Goal: Check status: Check status

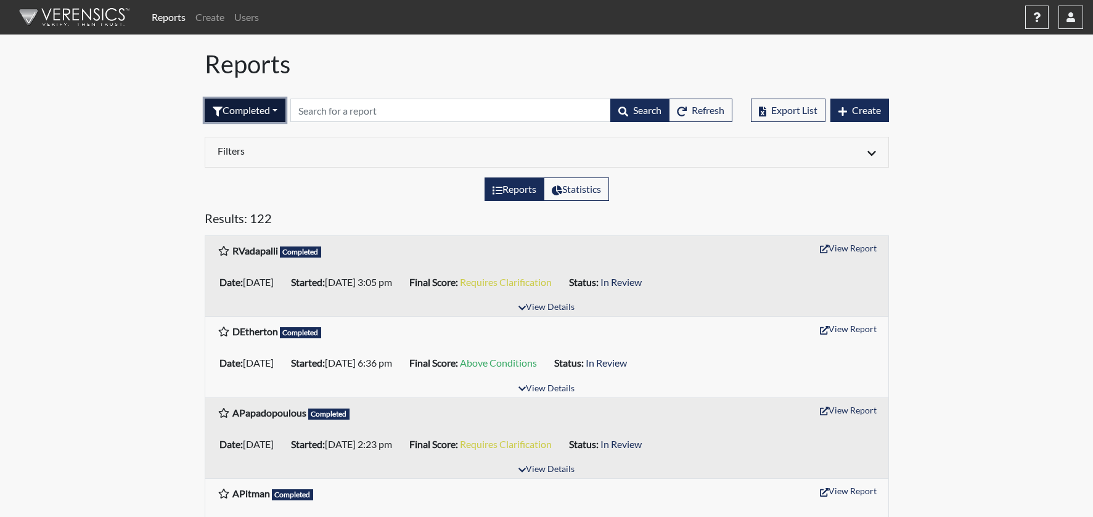
click at [251, 112] on button "Completed" at bounding box center [245, 110] width 81 height 23
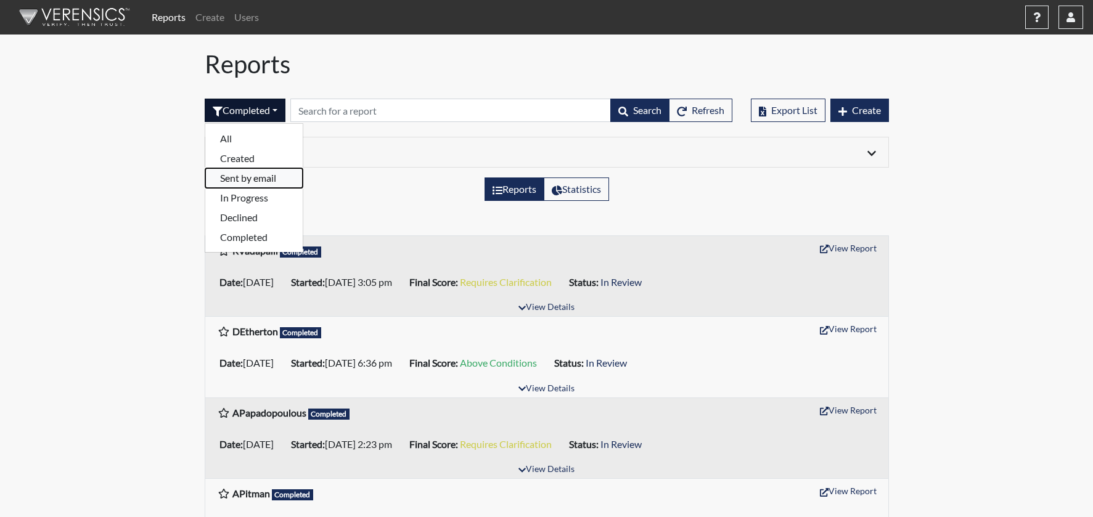
click at [239, 176] on button "Sent by email" at bounding box center [253, 178] width 97 height 20
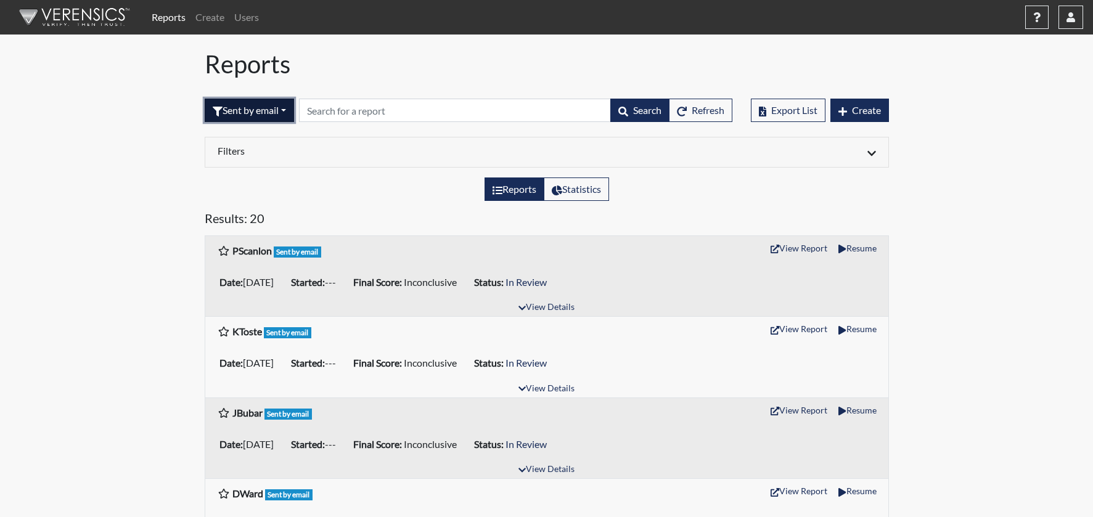
click at [267, 111] on button "Sent by email" at bounding box center [249, 110] width 89 height 23
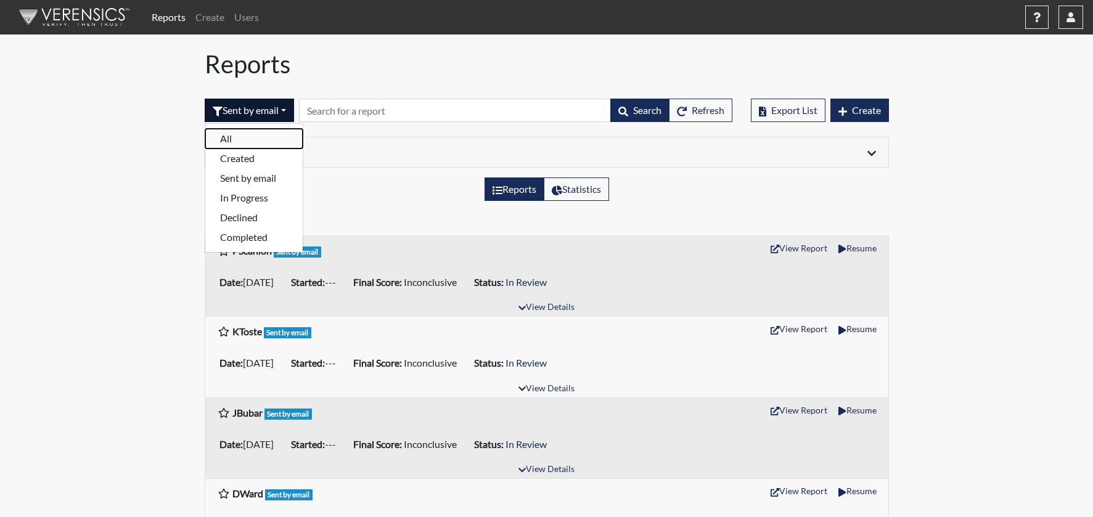
click at [256, 138] on button "All" at bounding box center [253, 139] width 97 height 20
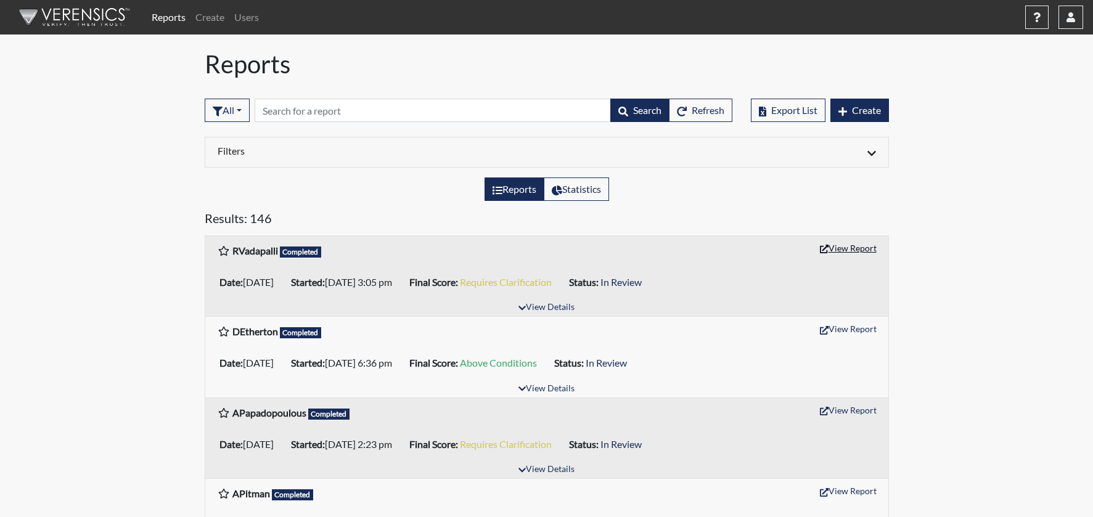
click at [857, 248] on button "View Report" at bounding box center [848, 247] width 68 height 19
click at [221, 110] on icon "button" at bounding box center [218, 112] width 10 height 10
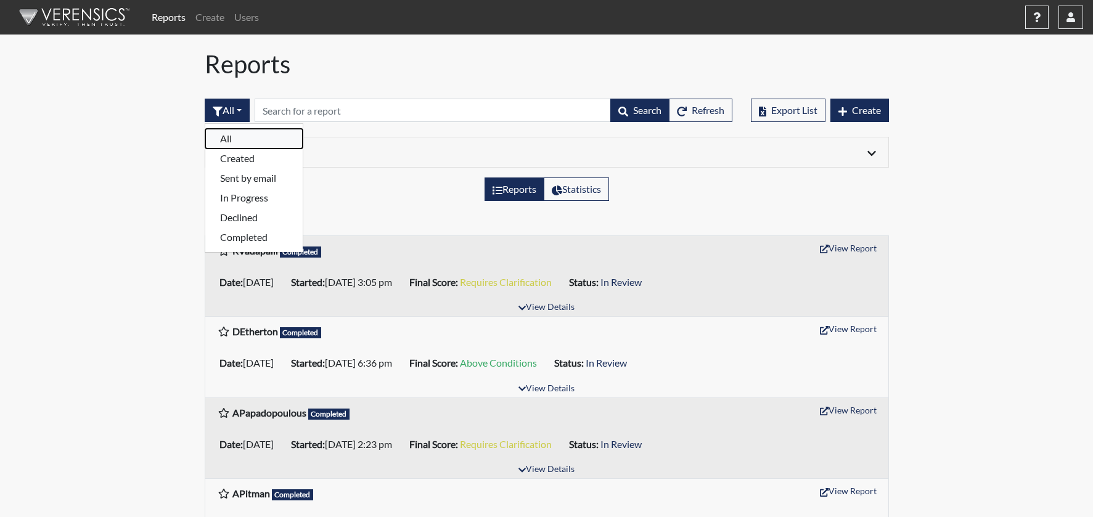
click at [235, 139] on button "All" at bounding box center [253, 139] width 97 height 20
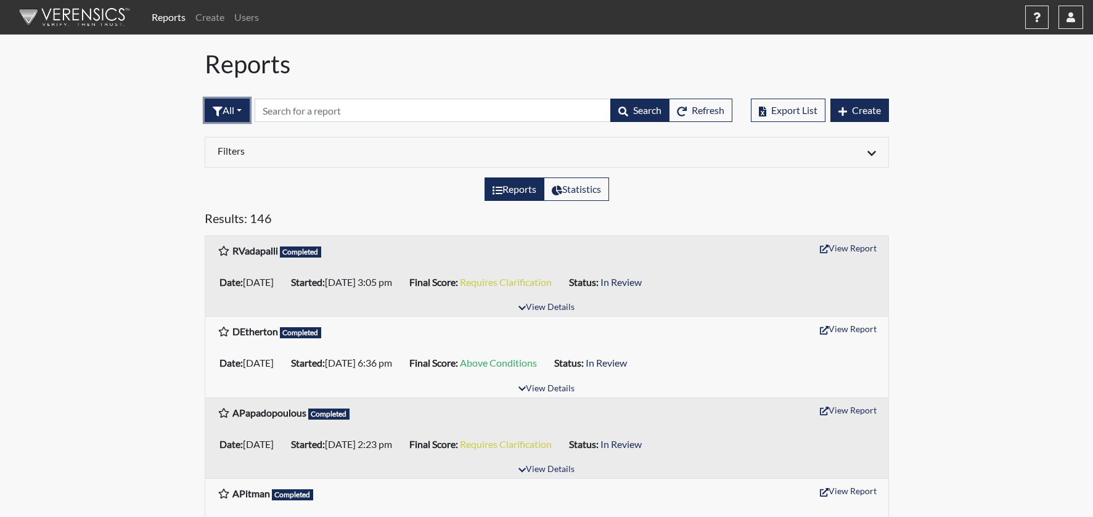
click at [236, 111] on button "All" at bounding box center [227, 110] width 45 height 23
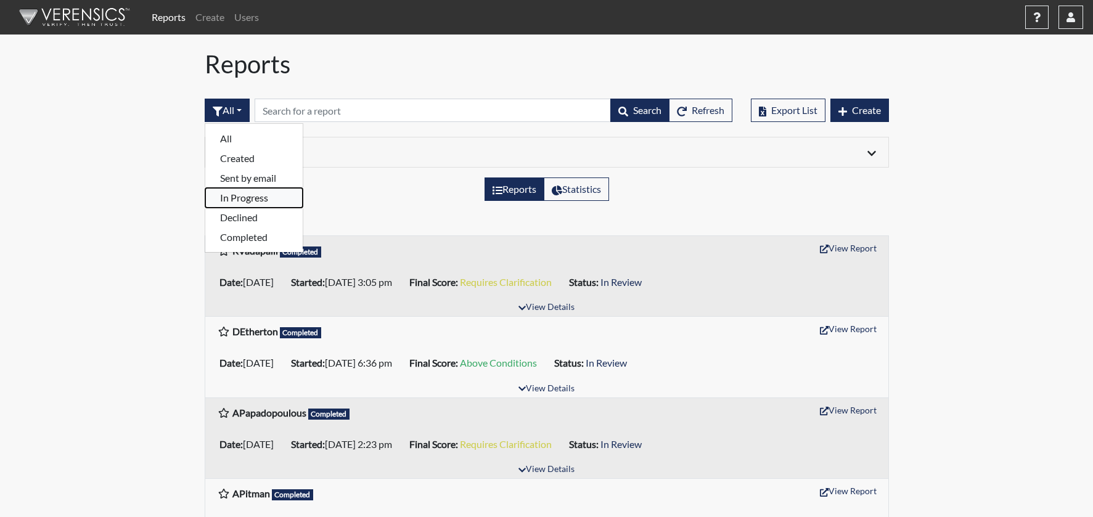
click at [239, 198] on button "In Progress" at bounding box center [253, 198] width 97 height 20
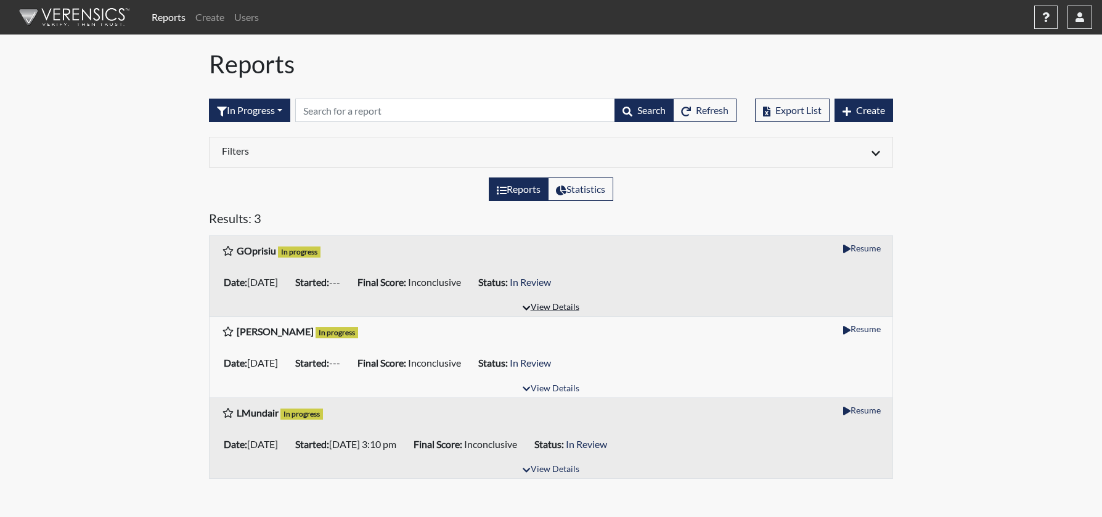
click at [549, 307] on button "View Details" at bounding box center [550, 307] width 67 height 17
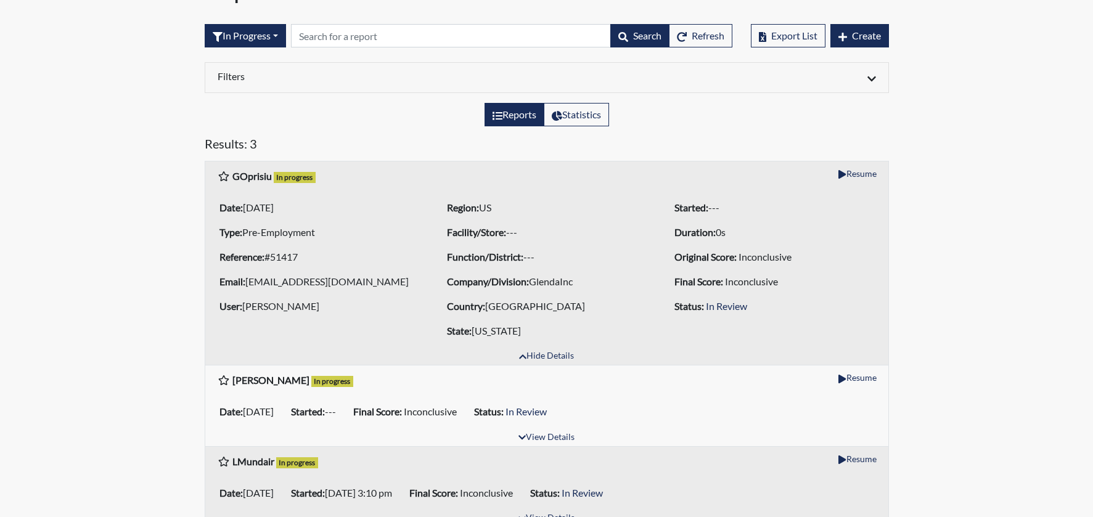
scroll to position [95, 0]
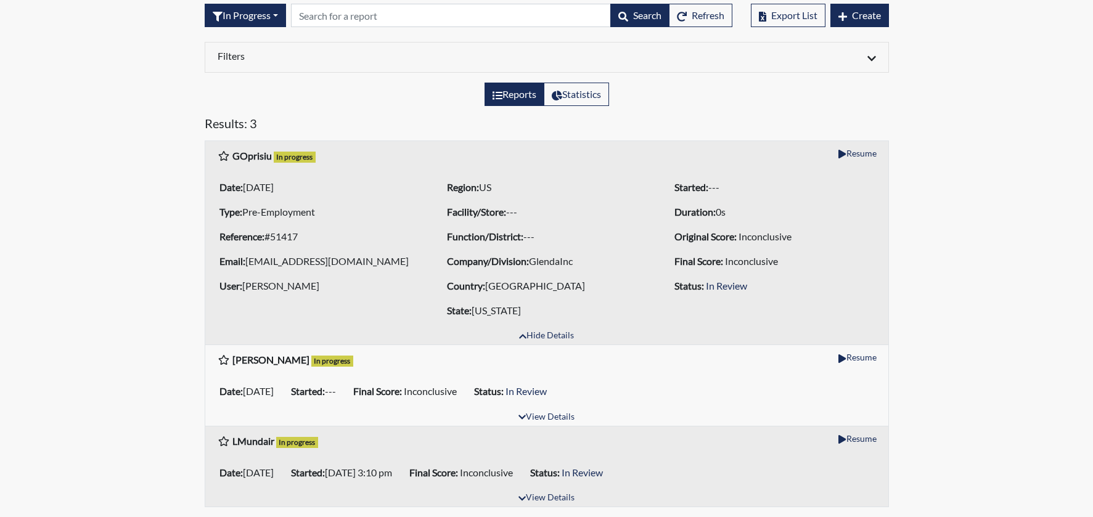
click at [726, 284] on span "In Review" at bounding box center [726, 286] width 41 height 12
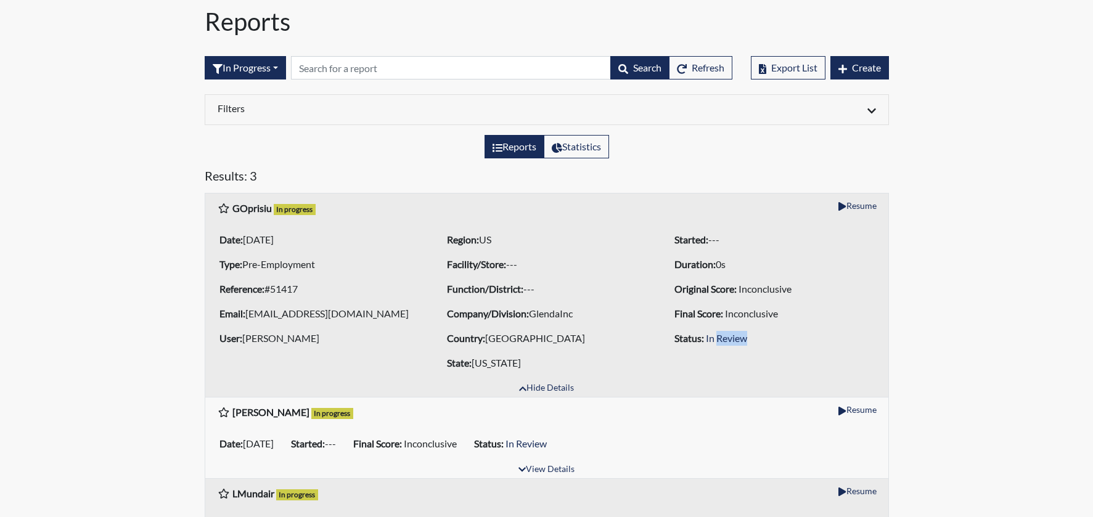
scroll to position [0, 0]
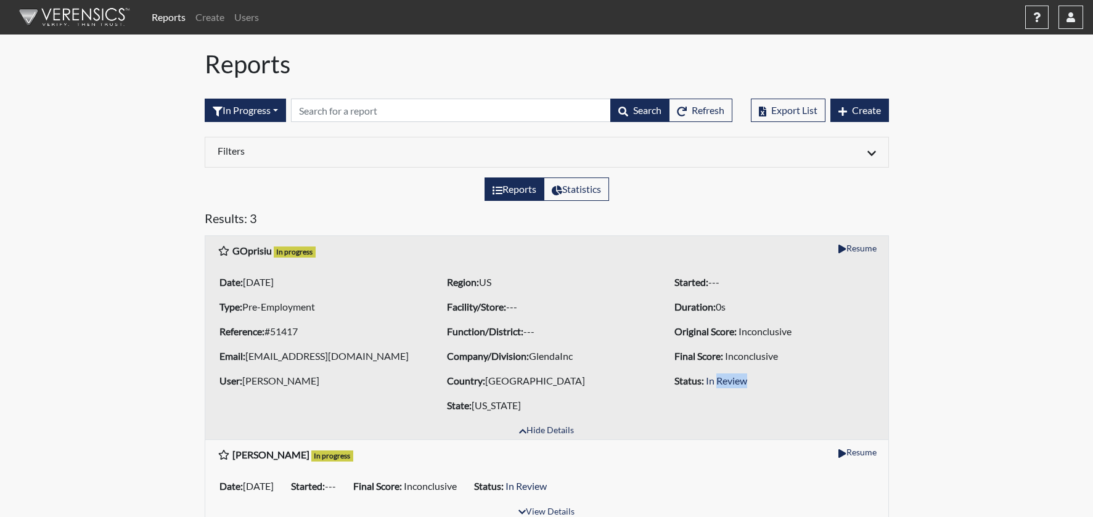
click at [173, 20] on link "Reports" at bounding box center [169, 17] width 44 height 25
click at [171, 19] on link "Reports" at bounding box center [169, 17] width 44 height 25
click at [181, 16] on link "Reports" at bounding box center [169, 17] width 44 height 25
click at [235, 103] on button "In Progress" at bounding box center [245, 110] width 81 height 23
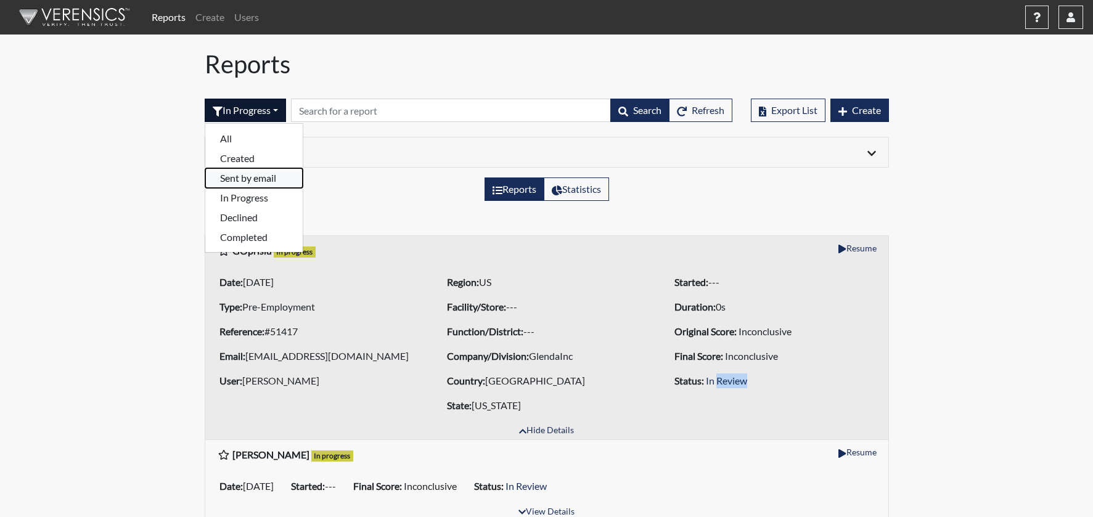
click at [248, 173] on button "Sent by email" at bounding box center [253, 178] width 97 height 20
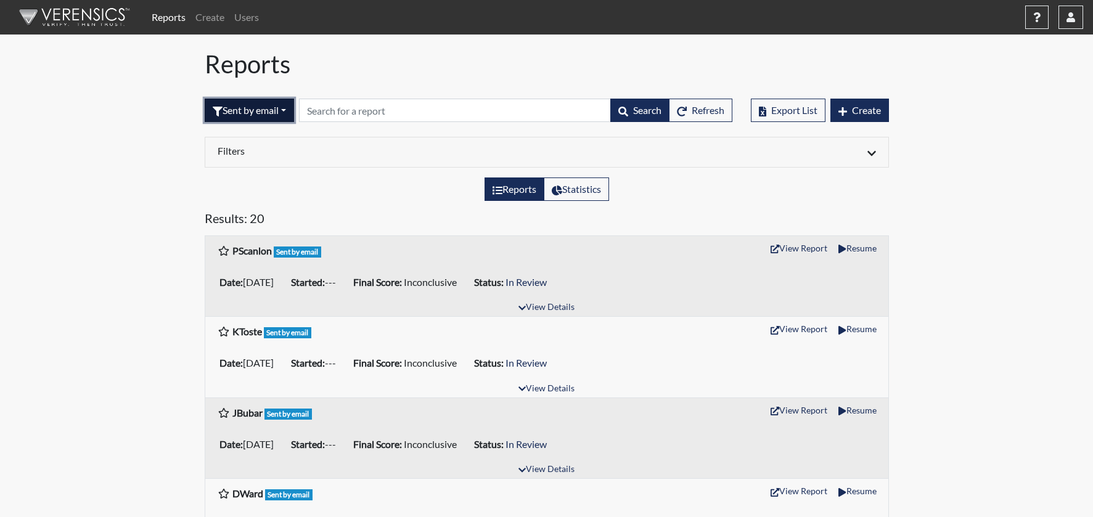
click at [263, 113] on button "Sent by email" at bounding box center [249, 110] width 89 height 23
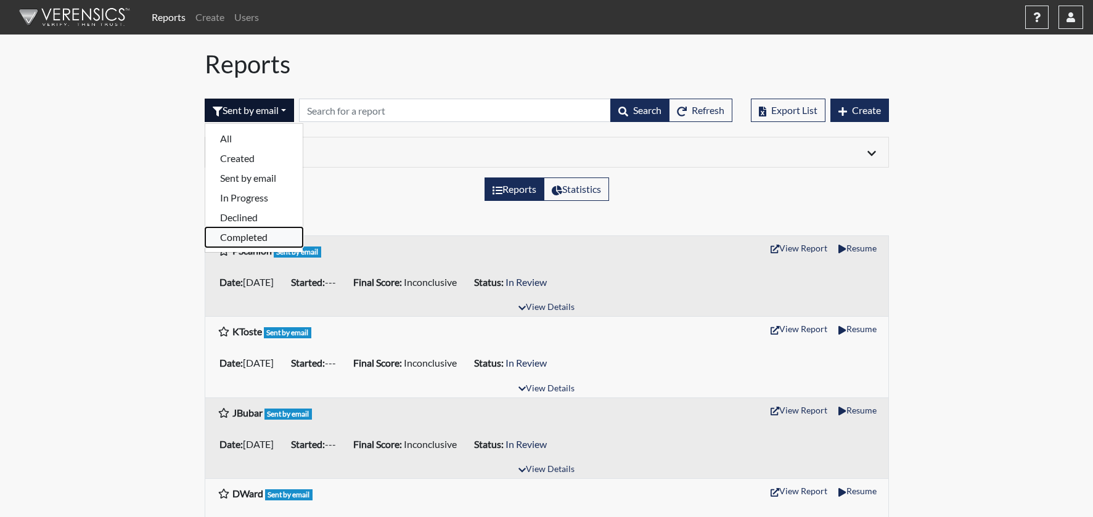
click at [256, 238] on button "Completed" at bounding box center [253, 237] width 97 height 20
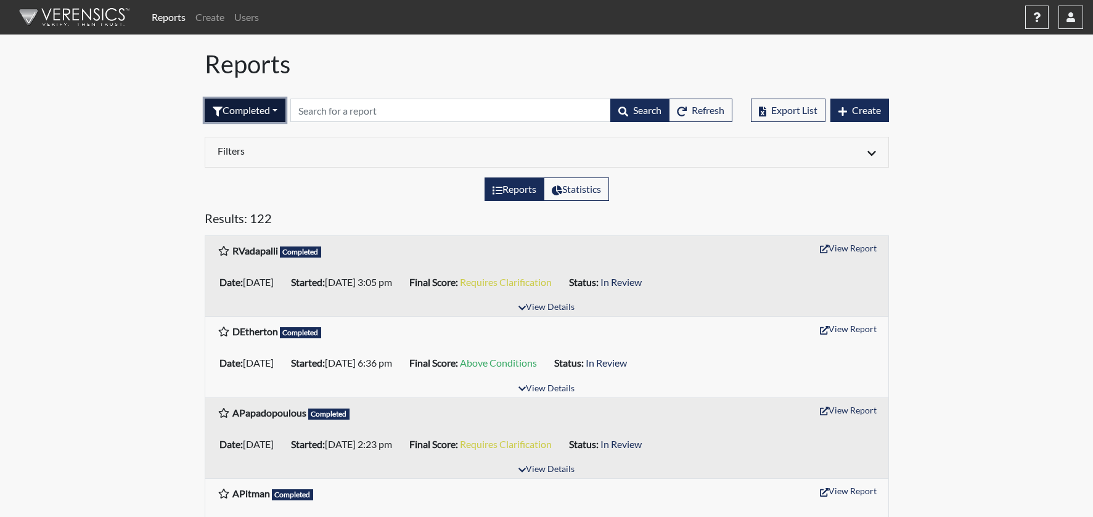
click at [258, 111] on button "Completed" at bounding box center [245, 110] width 81 height 23
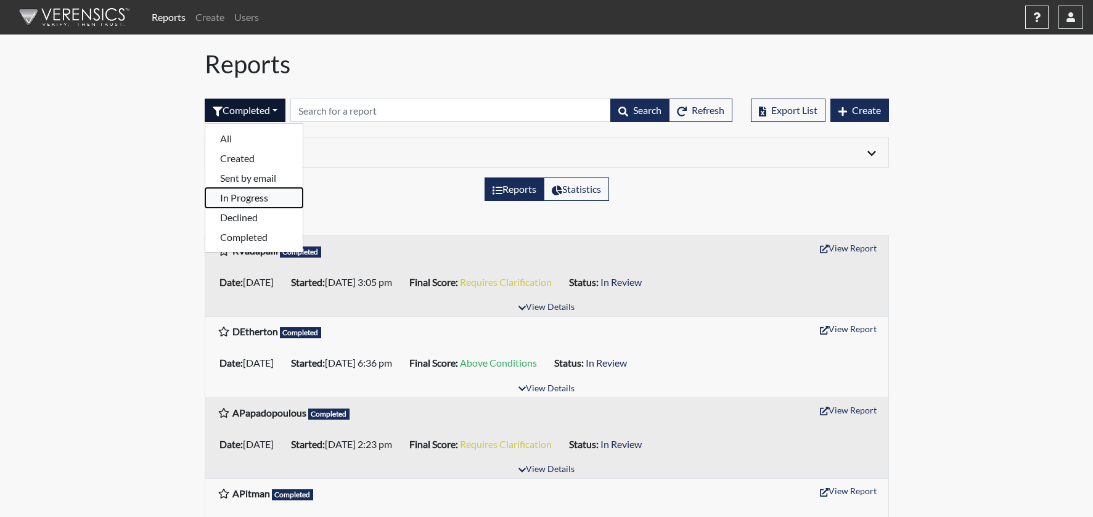
click at [256, 202] on button "In Progress" at bounding box center [253, 198] width 97 height 20
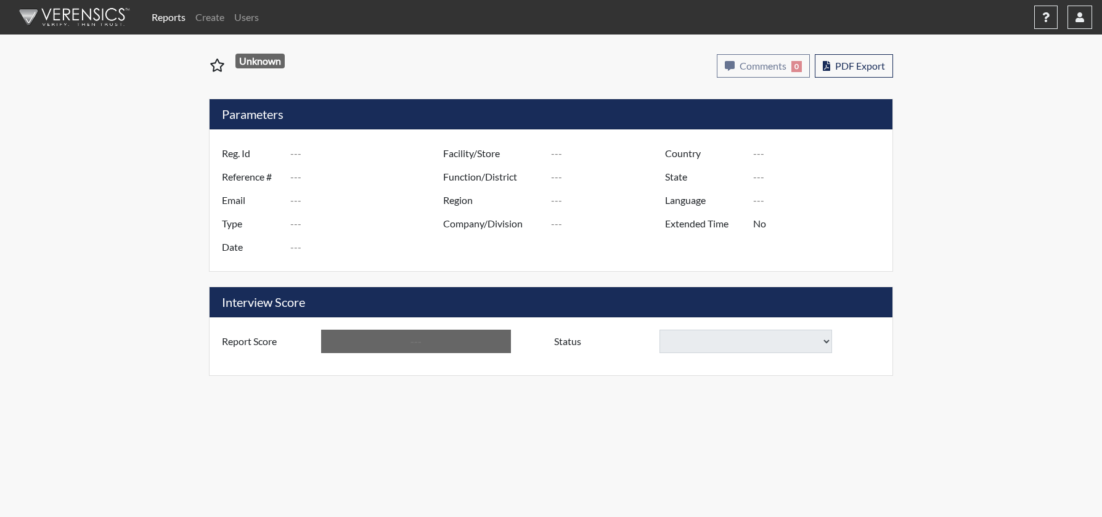
type input "RVadapalli"
type input "51422"
type input "vadapallirithika@gmail.com"
type input "Pre-Employment"
type input "Sep 22, 2025"
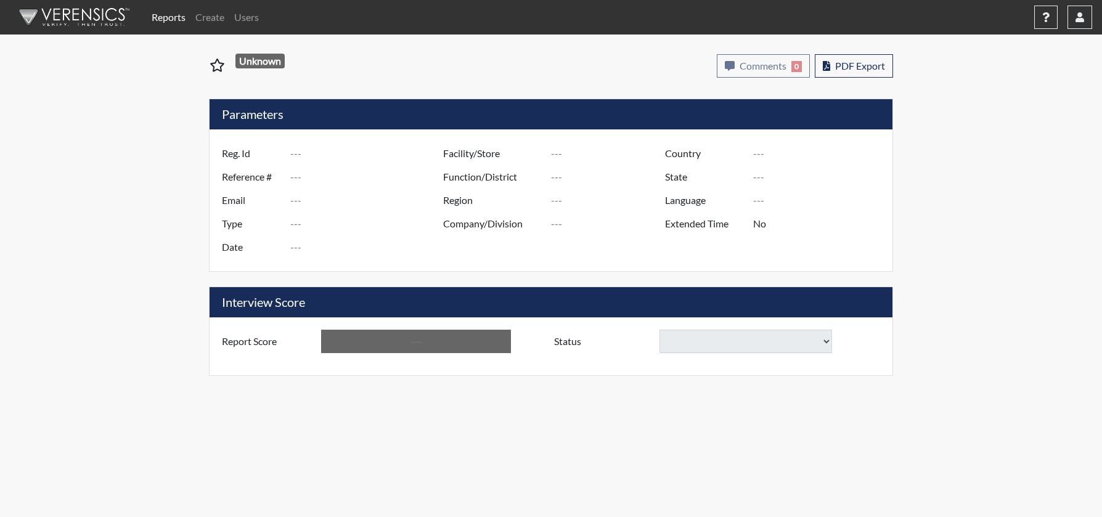
type input "US"
type input "GlendaInc"
type input "[GEOGRAPHIC_DATA]"
type input "[US_STATE]"
type input "English"
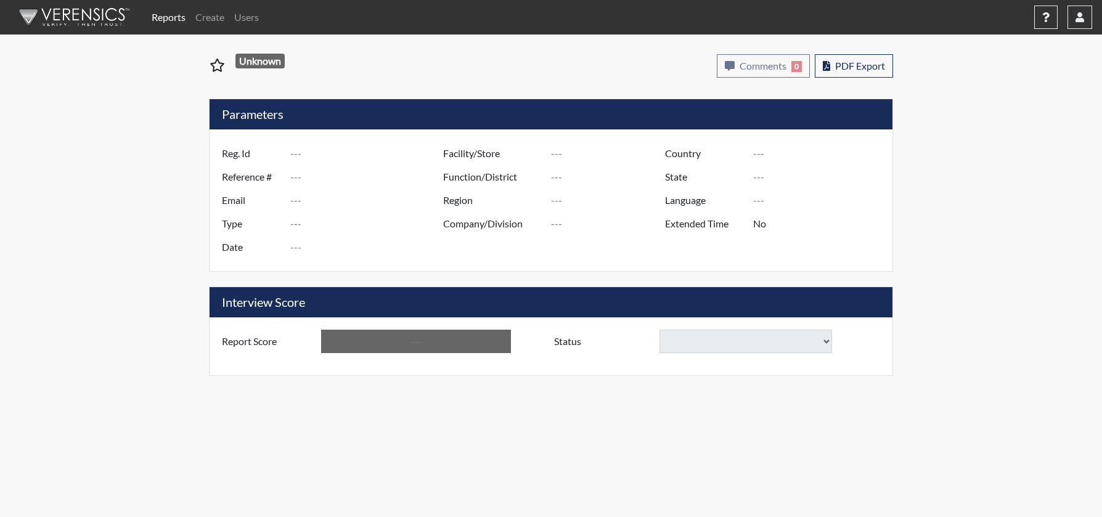
type input "Requires Clarification"
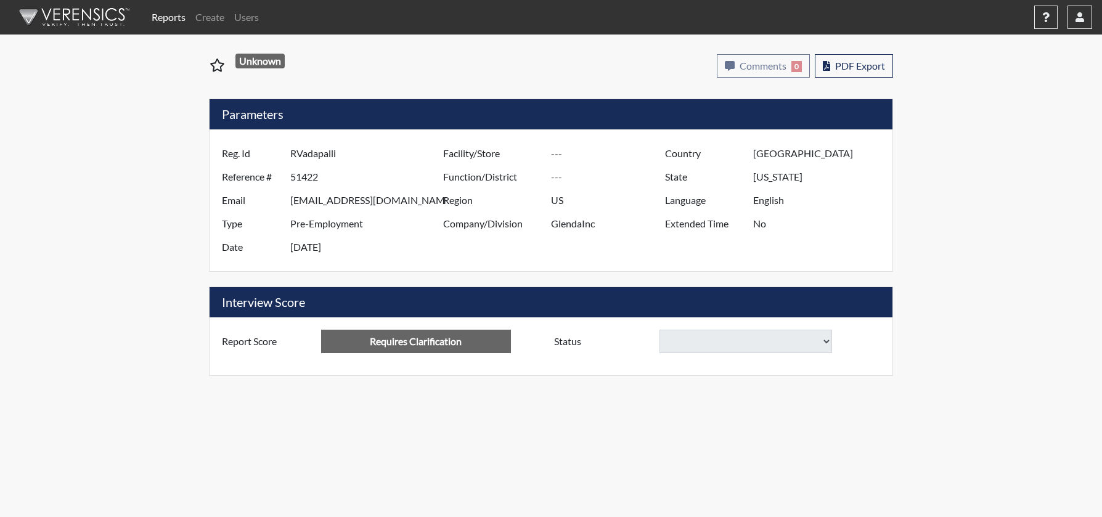
select select
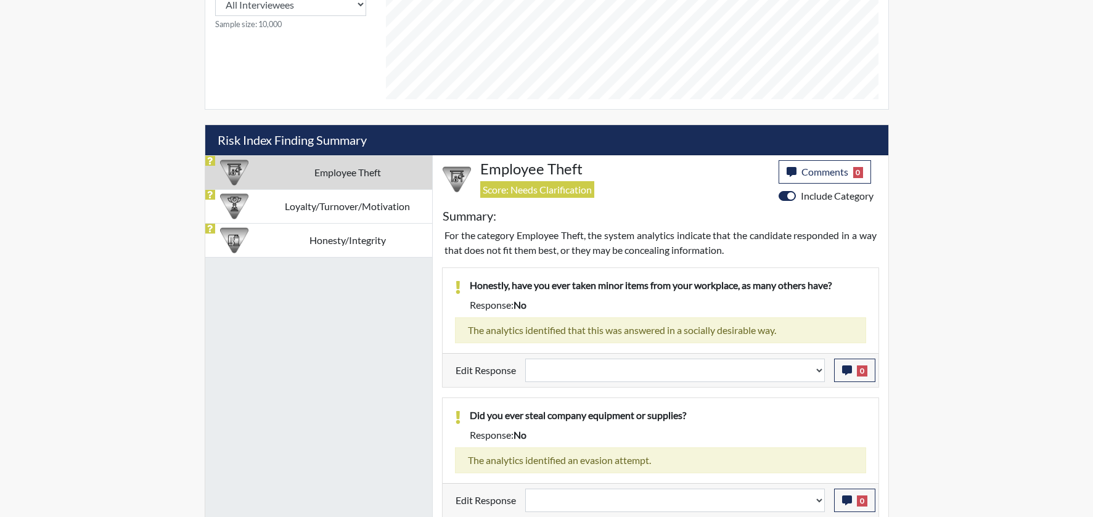
scroll to position [622, 0]
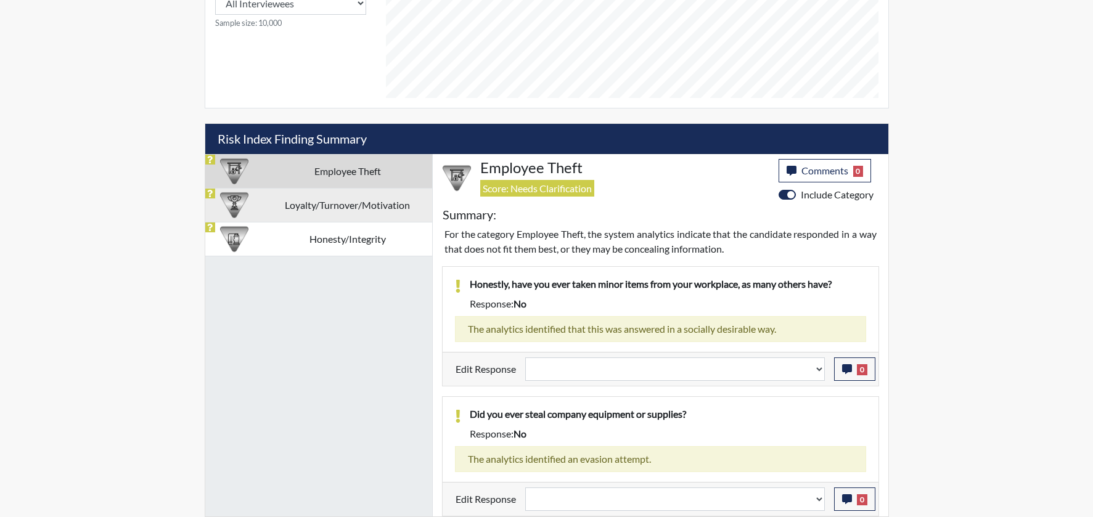
click at [358, 212] on td "Loyalty/Turnover/Motivation" at bounding box center [347, 205] width 169 height 34
select select
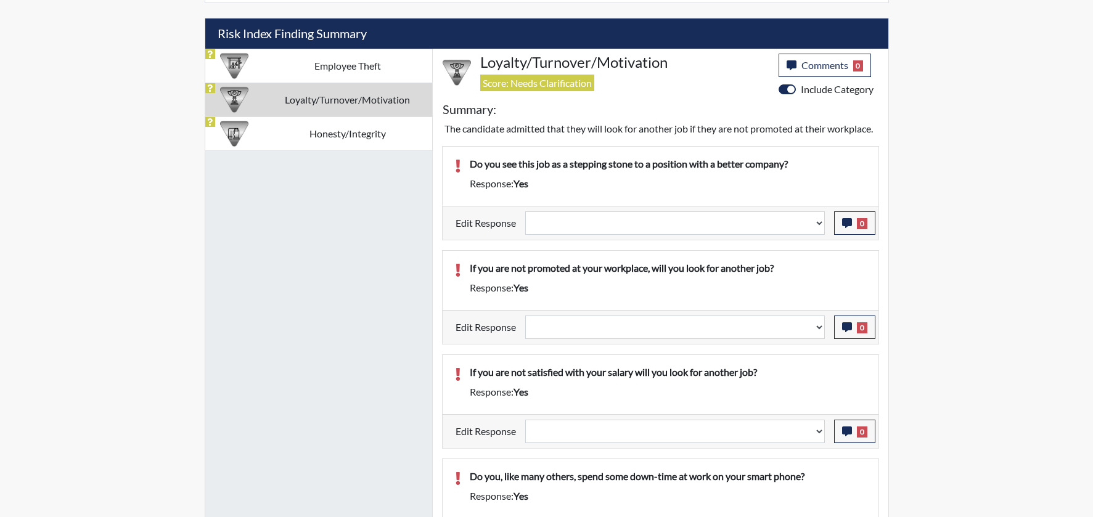
scroll to position [779, 0]
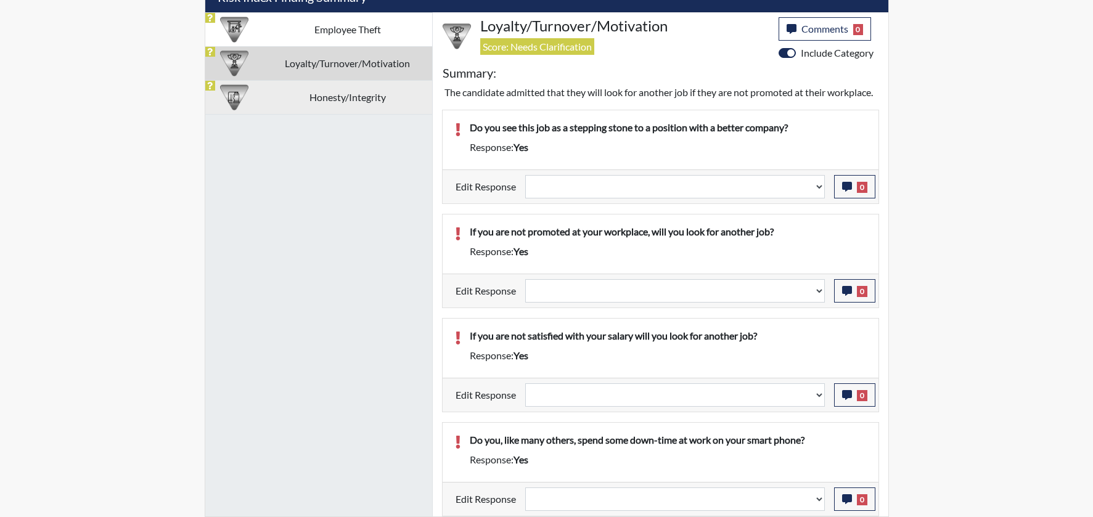
click at [329, 80] on td "Honesty/Integrity" at bounding box center [347, 97] width 169 height 34
select select
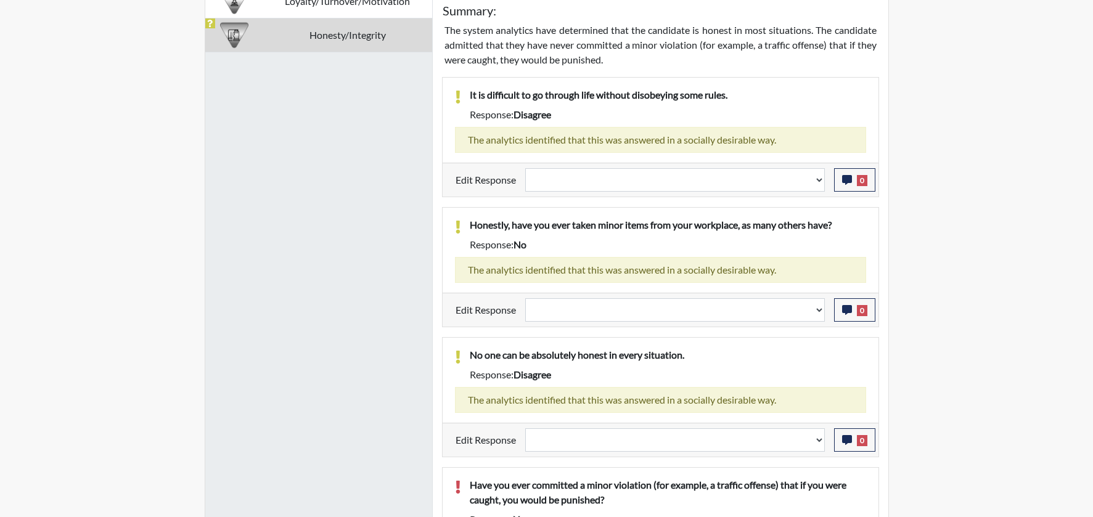
scroll to position [886, 0]
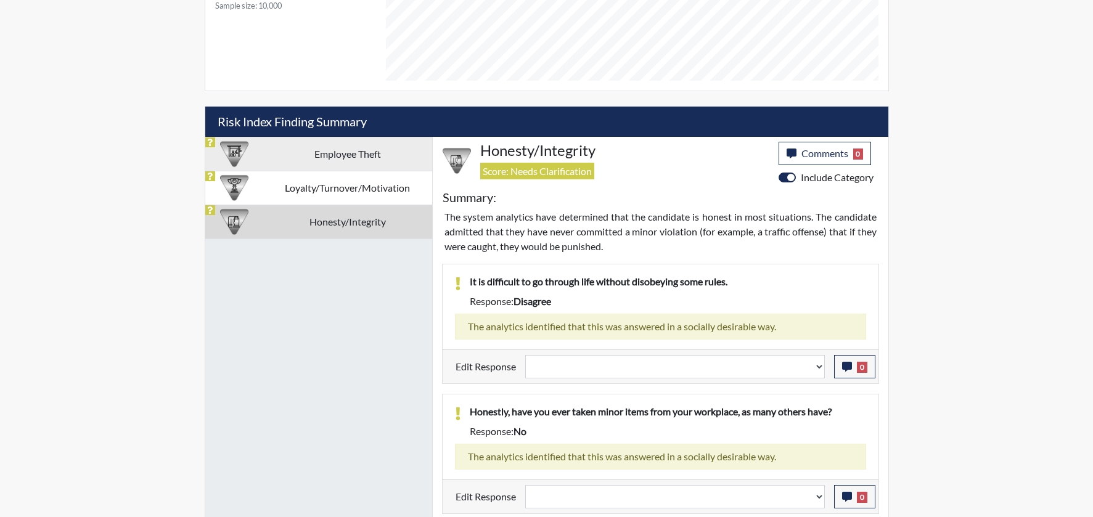
click at [328, 157] on td "Employee Theft" at bounding box center [347, 154] width 169 height 34
select select
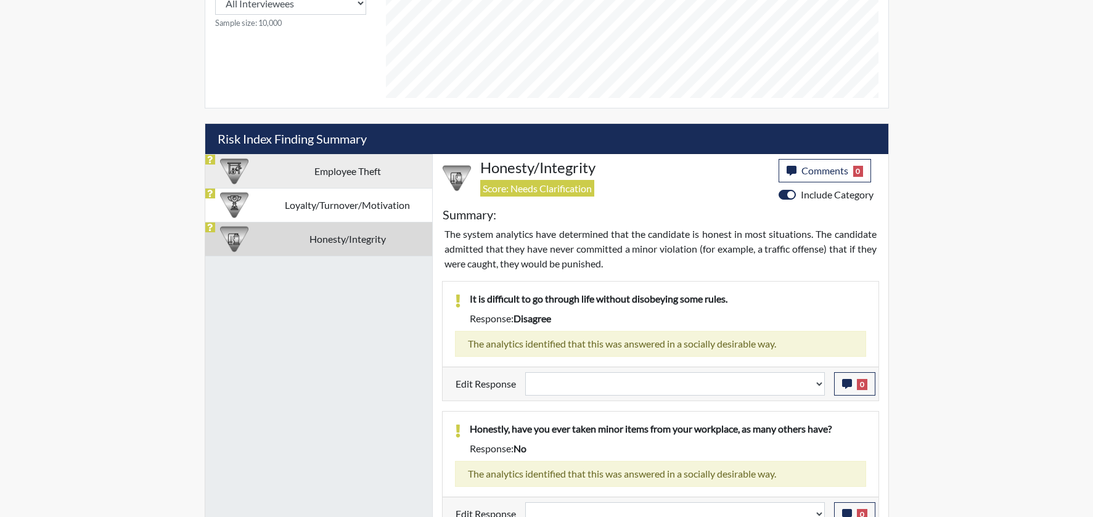
select select
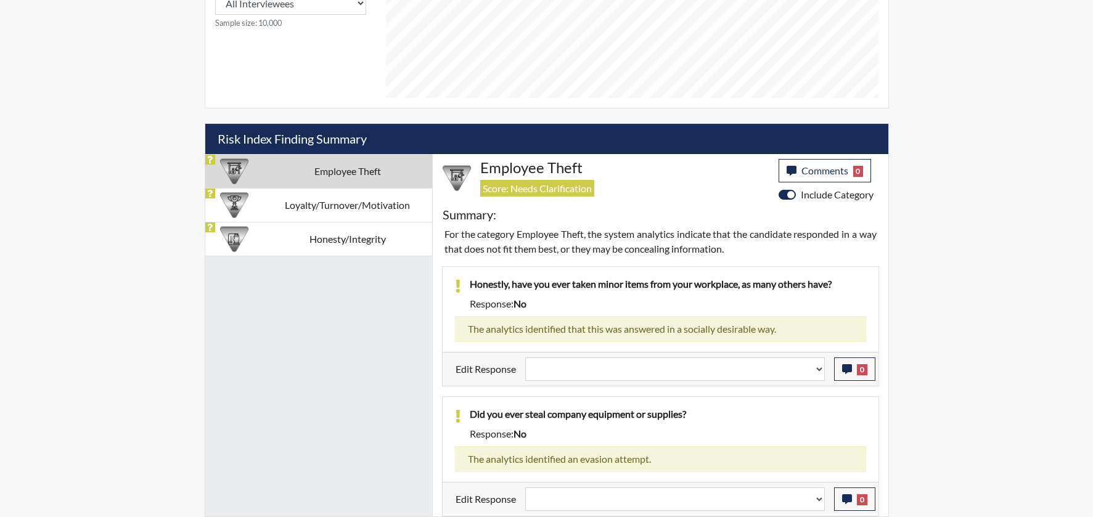
click at [354, 179] on td "Employee Theft" at bounding box center [347, 171] width 169 height 34
click at [359, 211] on td "Loyalty/Turnover/Motivation" at bounding box center [347, 205] width 169 height 34
select select
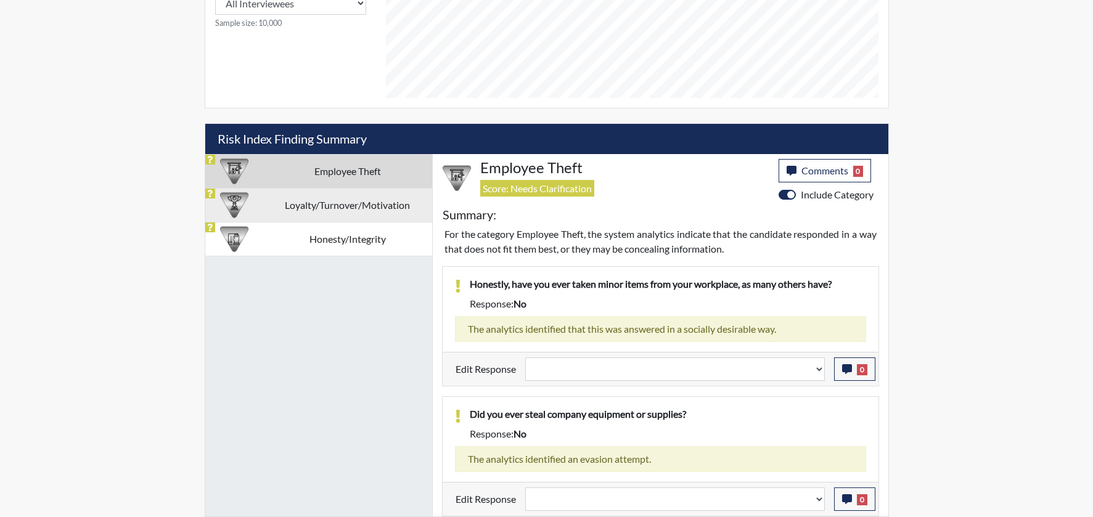
select select
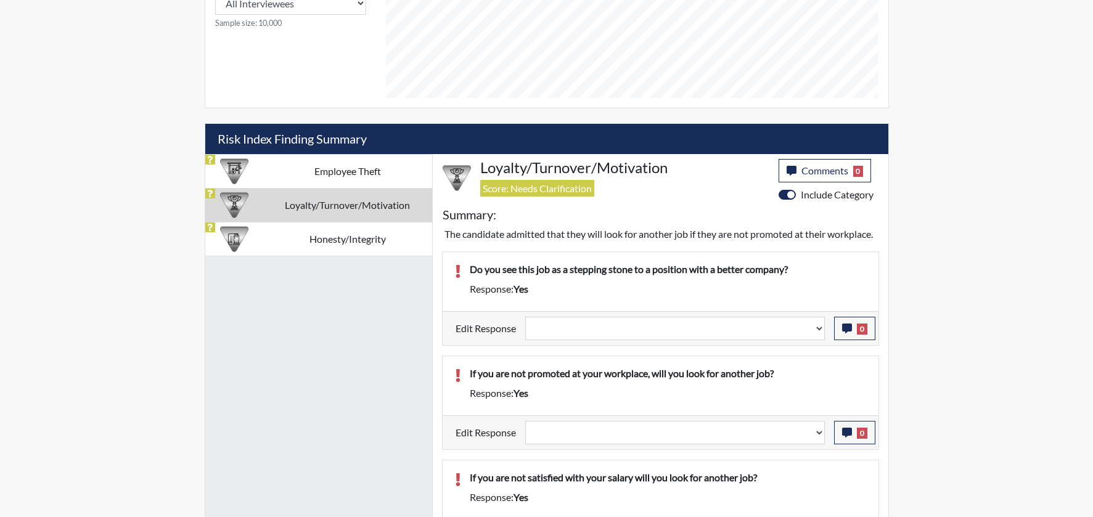
scroll to position [640, 0]
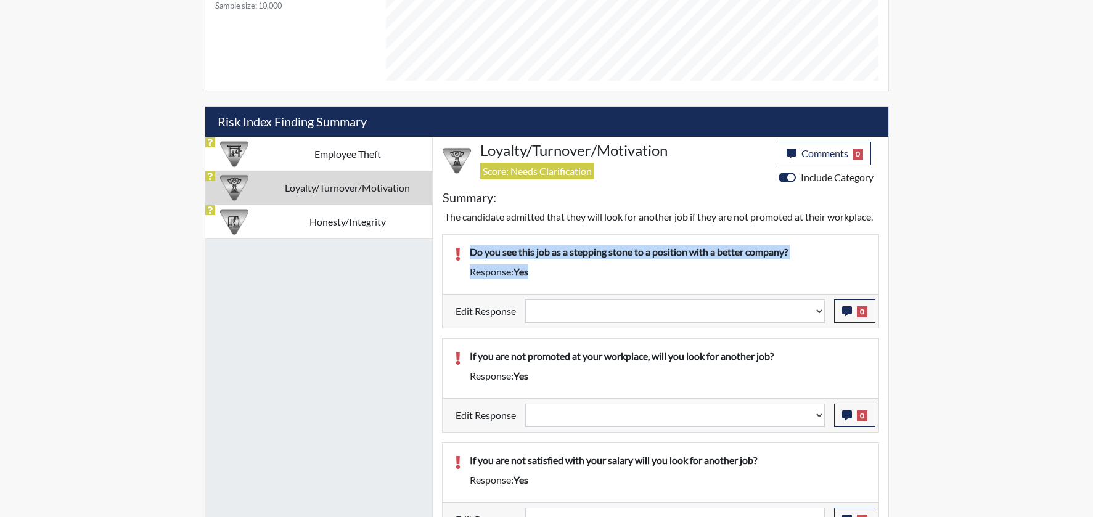
drag, startPoint x: 579, startPoint y: 289, endPoint x: 463, endPoint y: 273, distance: 116.3
click at [463, 273] on div "Do you see this job as a stepping stone to a position with a better company? Re…" at bounding box center [667, 264] width 415 height 39
copy div "Do you see this job as a stepping stone to a position with a better company? Re…"
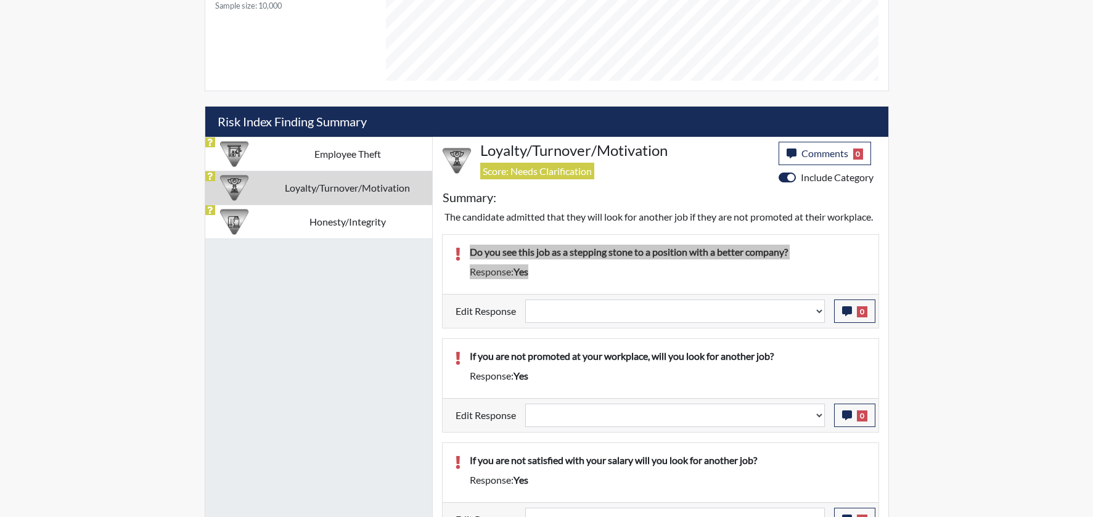
select select
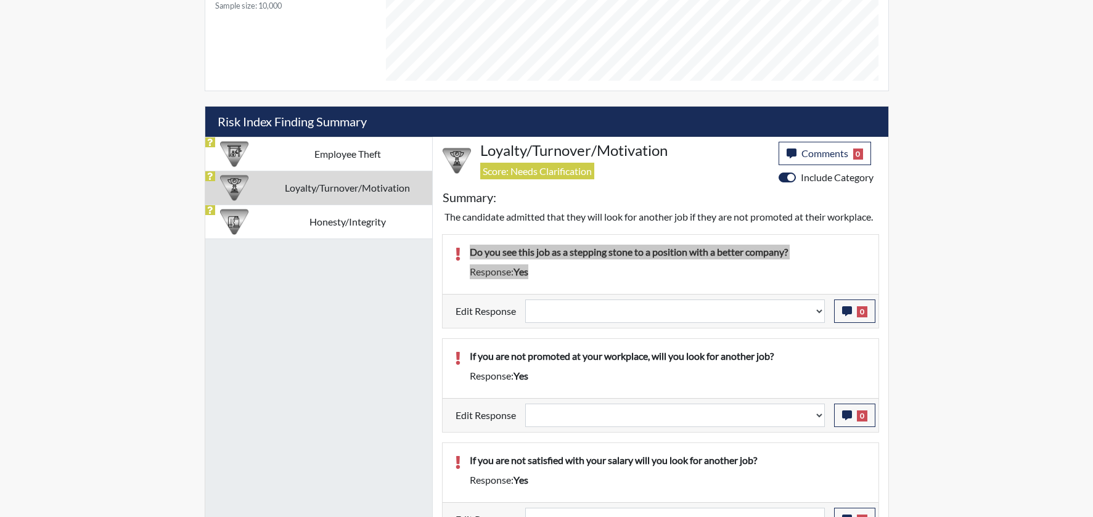
select select
